Goal: Transaction & Acquisition: Purchase product/service

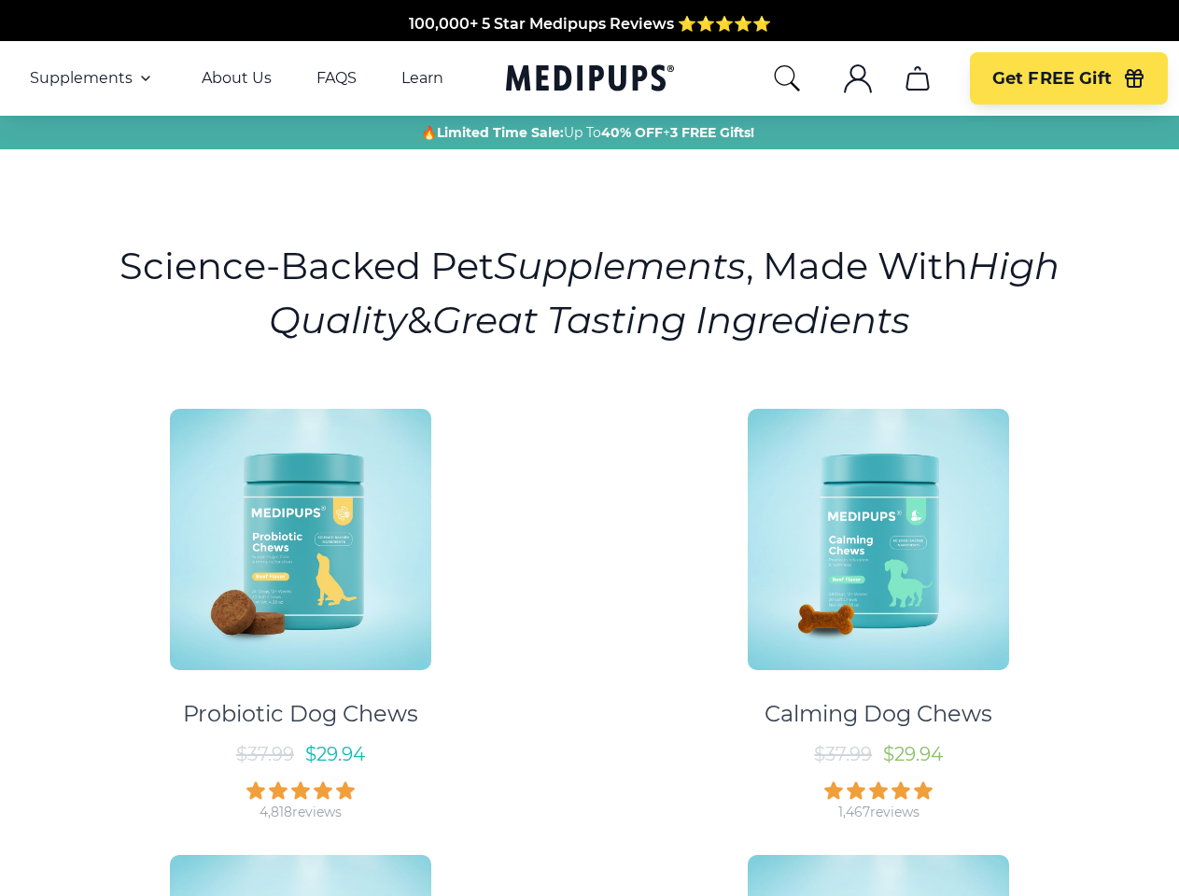
click at [589, 448] on div "Probiotic Dog Chews $ 37.99 $ 29.94 4,818 reviews Calming Dog Chews $ 37.99 $ 2…" at bounding box center [589, 829] width 1156 height 875
click at [92, 78] on span "Supplements" at bounding box center [81, 78] width 103 height 19
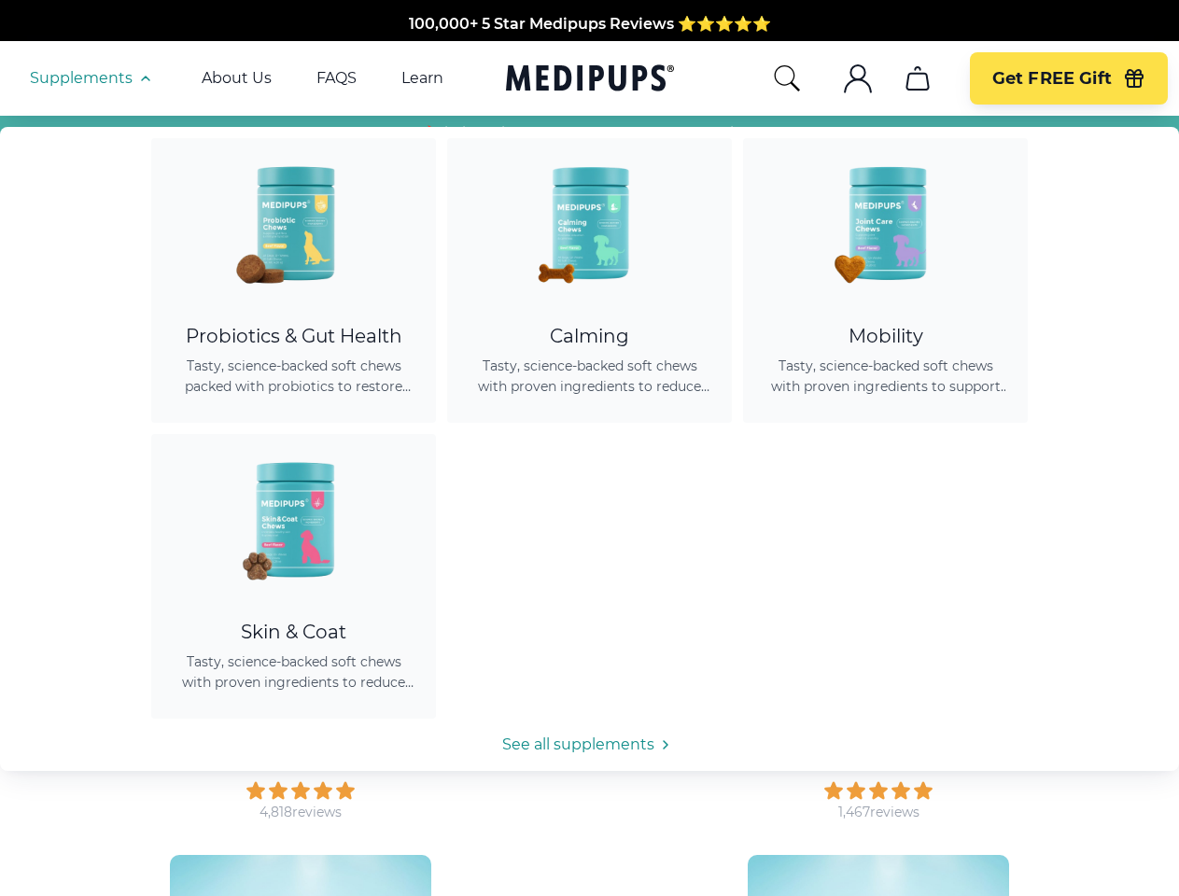
click at [144, 78] on icon "button" at bounding box center [145, 78] width 22 height 22
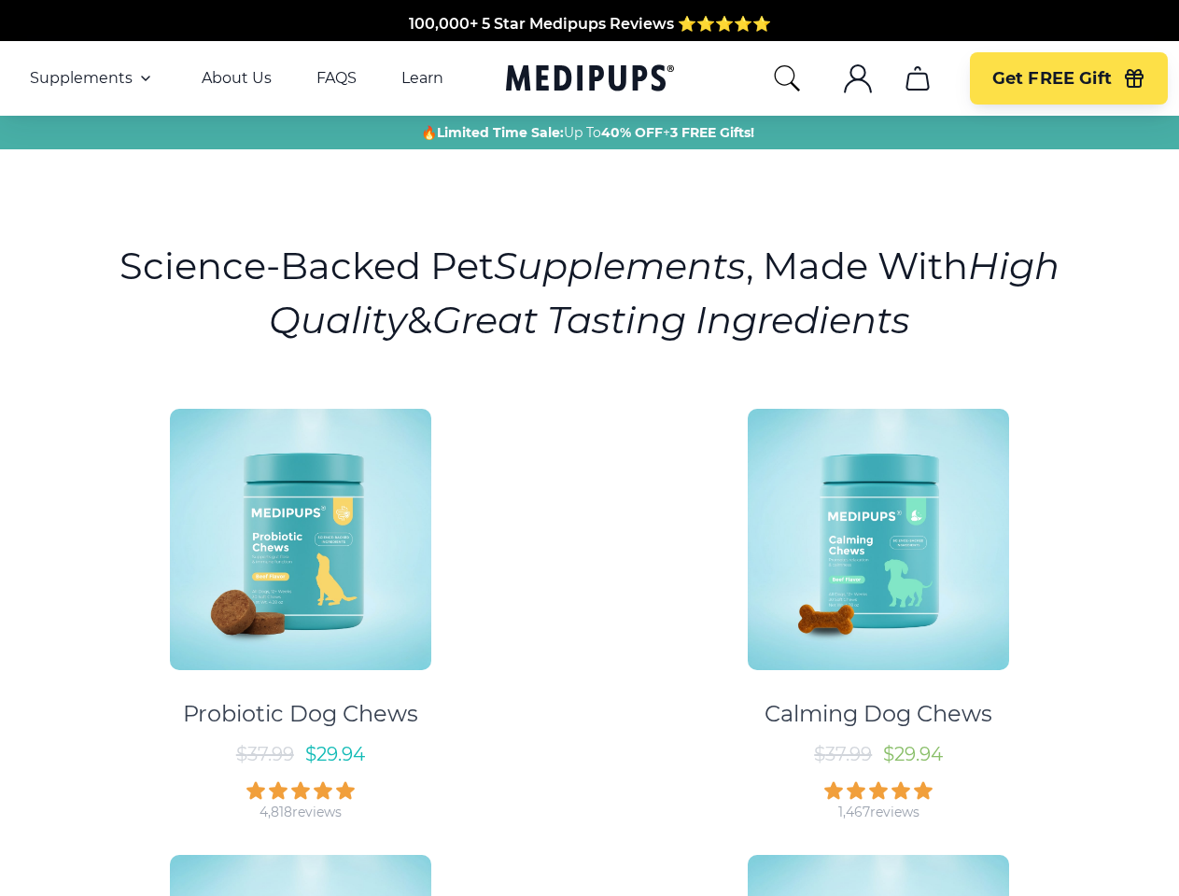
click at [786, 78] on icon "search" at bounding box center [787, 78] width 30 height 30
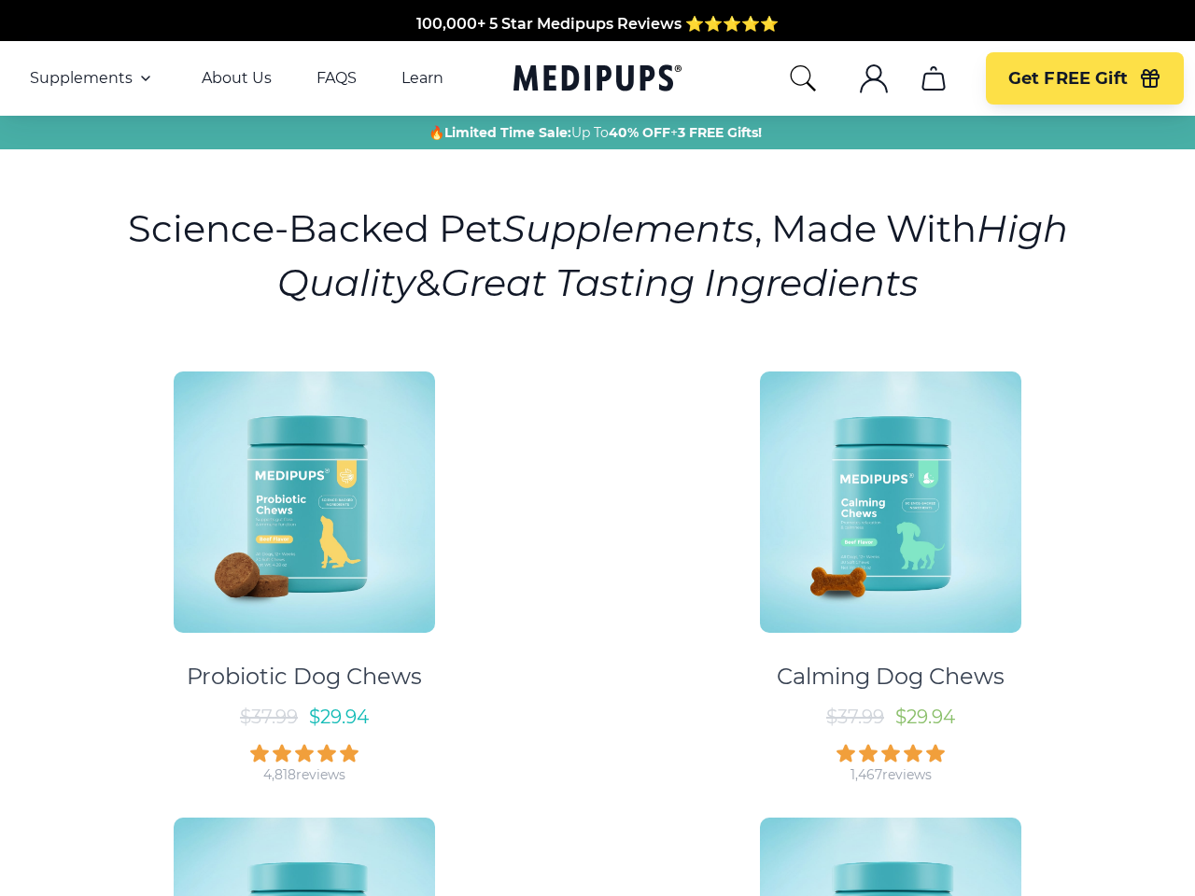
click at [859, 78] on icon ".cls-1{fill:none;stroke:currentColor;stroke-miterlimit:10;stroke-width:1.5px;}" at bounding box center [874, 78] width 30 height 30
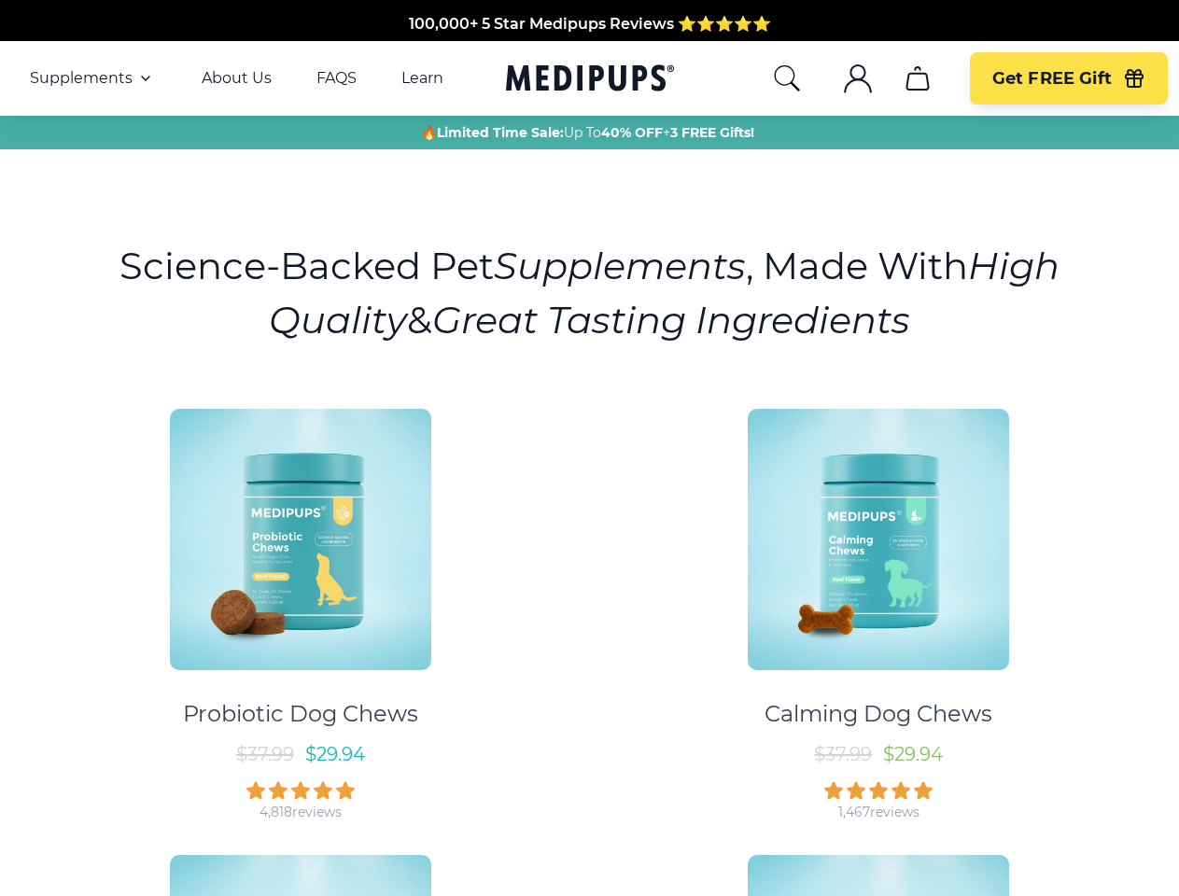
click at [857, 78] on icon ".cls-1{fill:none;stroke:currentColor;stroke-miterlimit:10;stroke-width:1.5px;}" at bounding box center [858, 78] width 30 height 30
click at [916, 78] on icon "cart" at bounding box center [917, 78] width 30 height 30
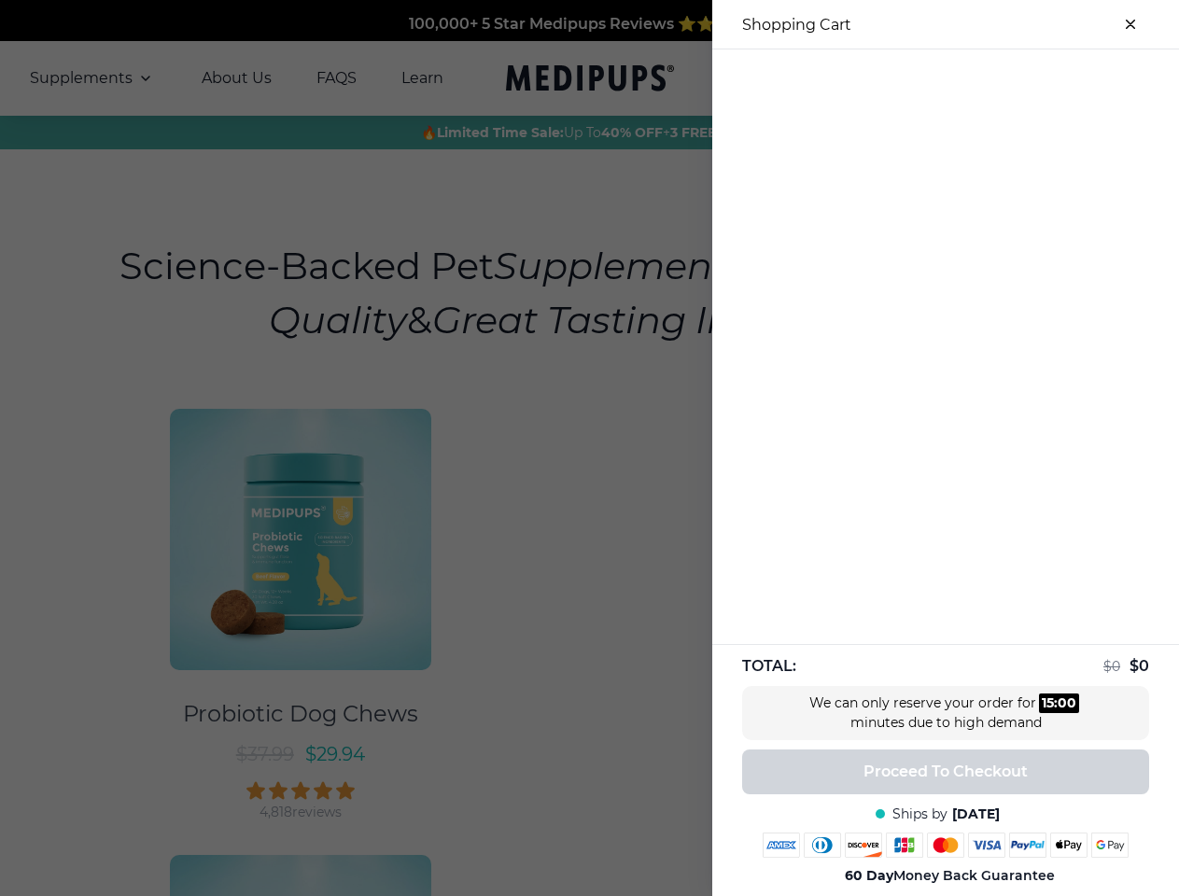
click at [916, 78] on div at bounding box center [589, 448] width 1179 height 896
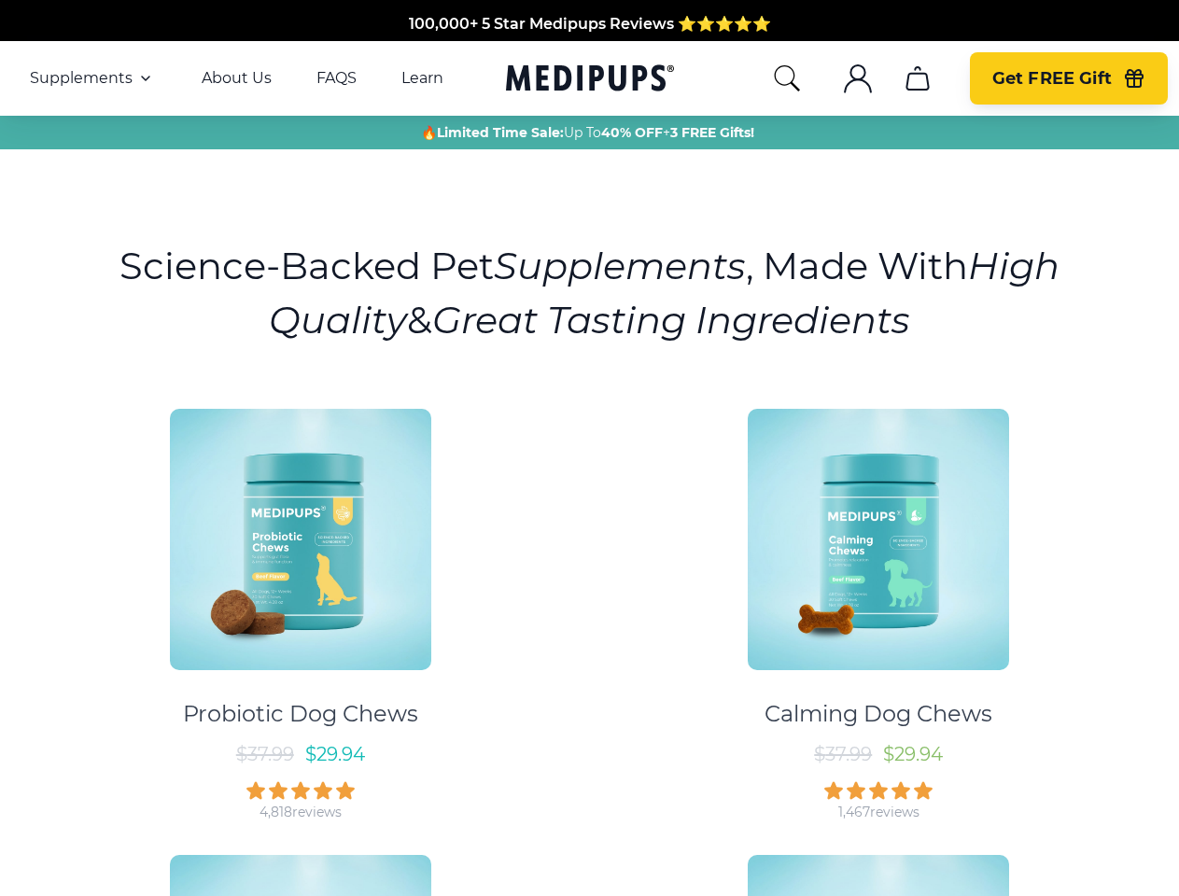
click at [1068, 78] on span "Get FREE Gift" at bounding box center [1051, 78] width 119 height 21
